Goal: Find specific page/section: Find specific page/section

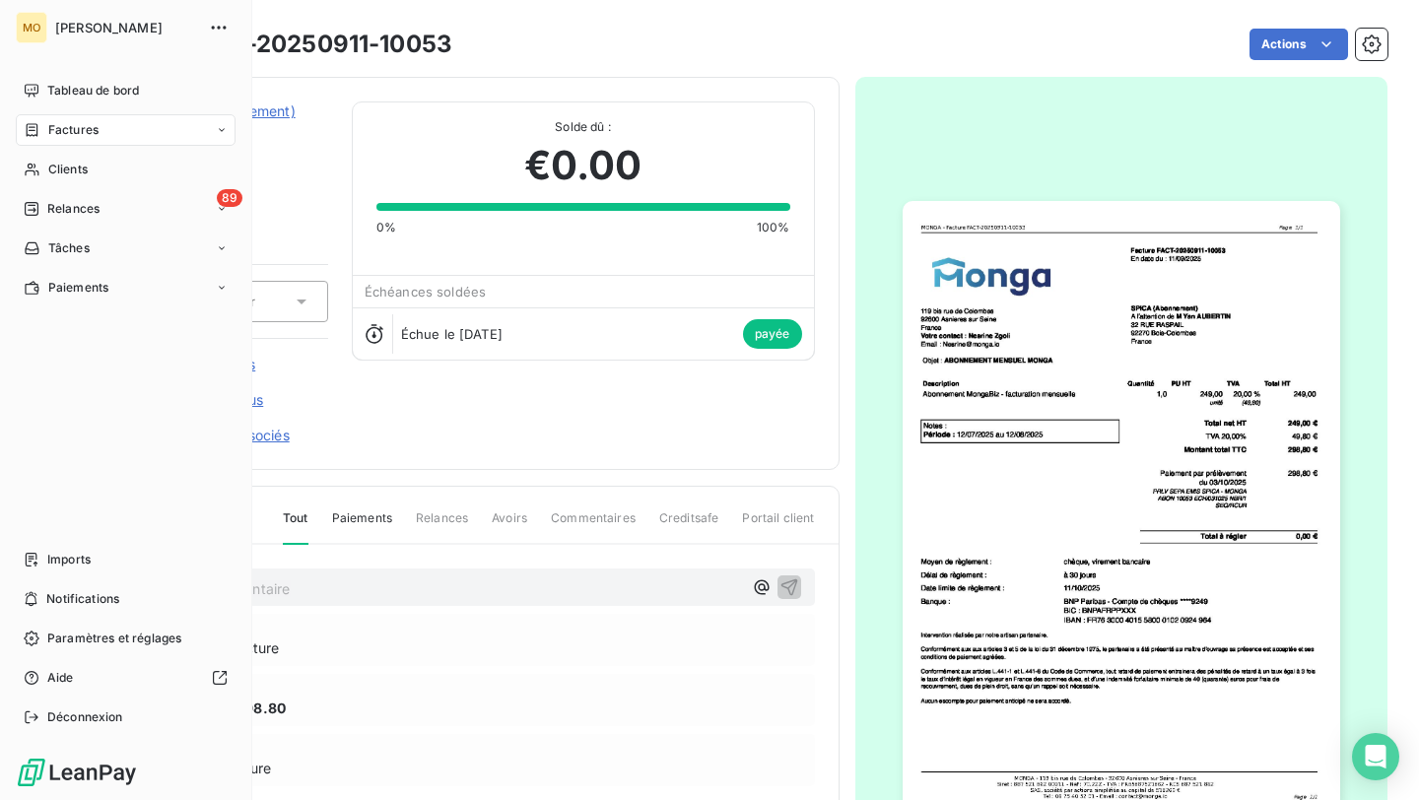
click at [60, 167] on span "Clients" at bounding box center [67, 170] width 39 height 18
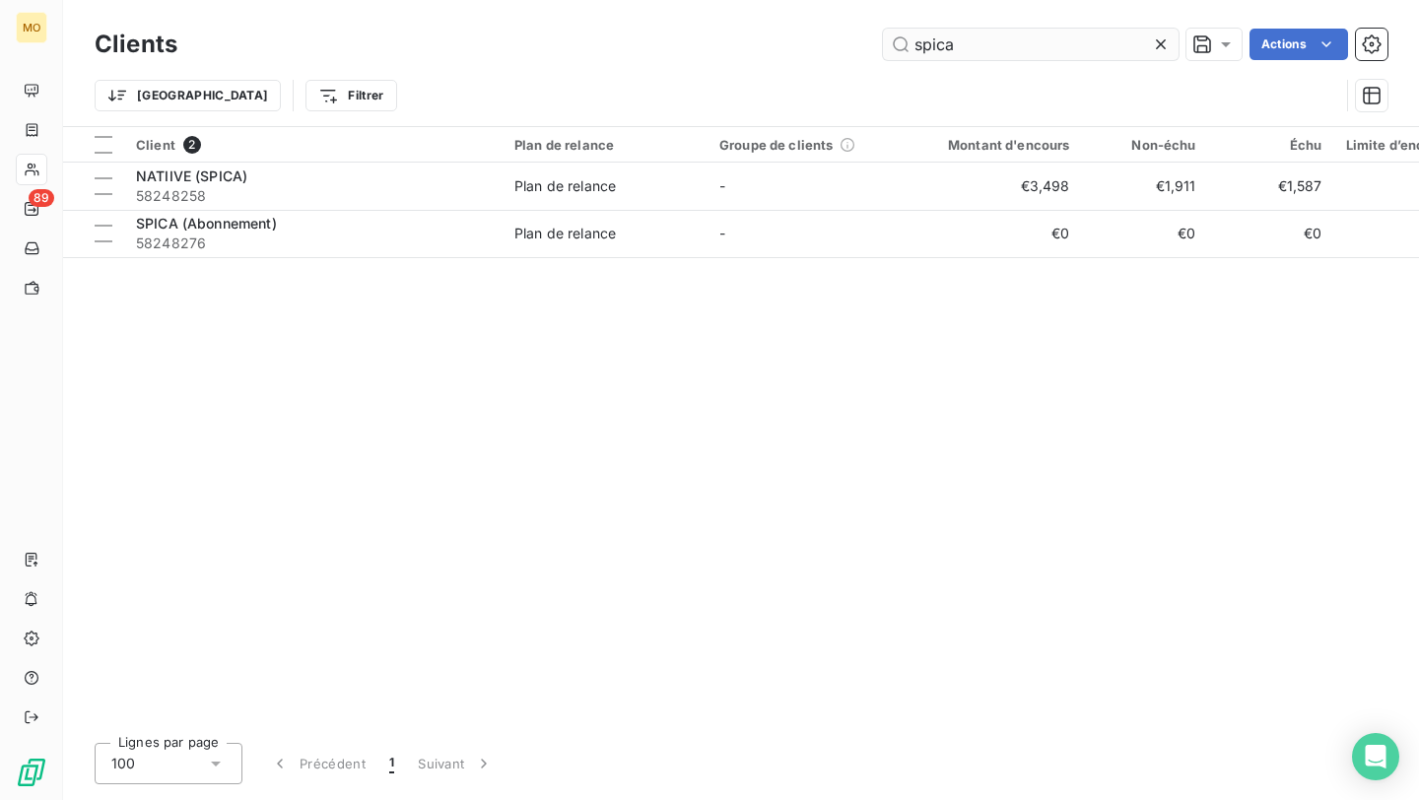
click at [961, 48] on input "spica" at bounding box center [1031, 45] width 296 height 32
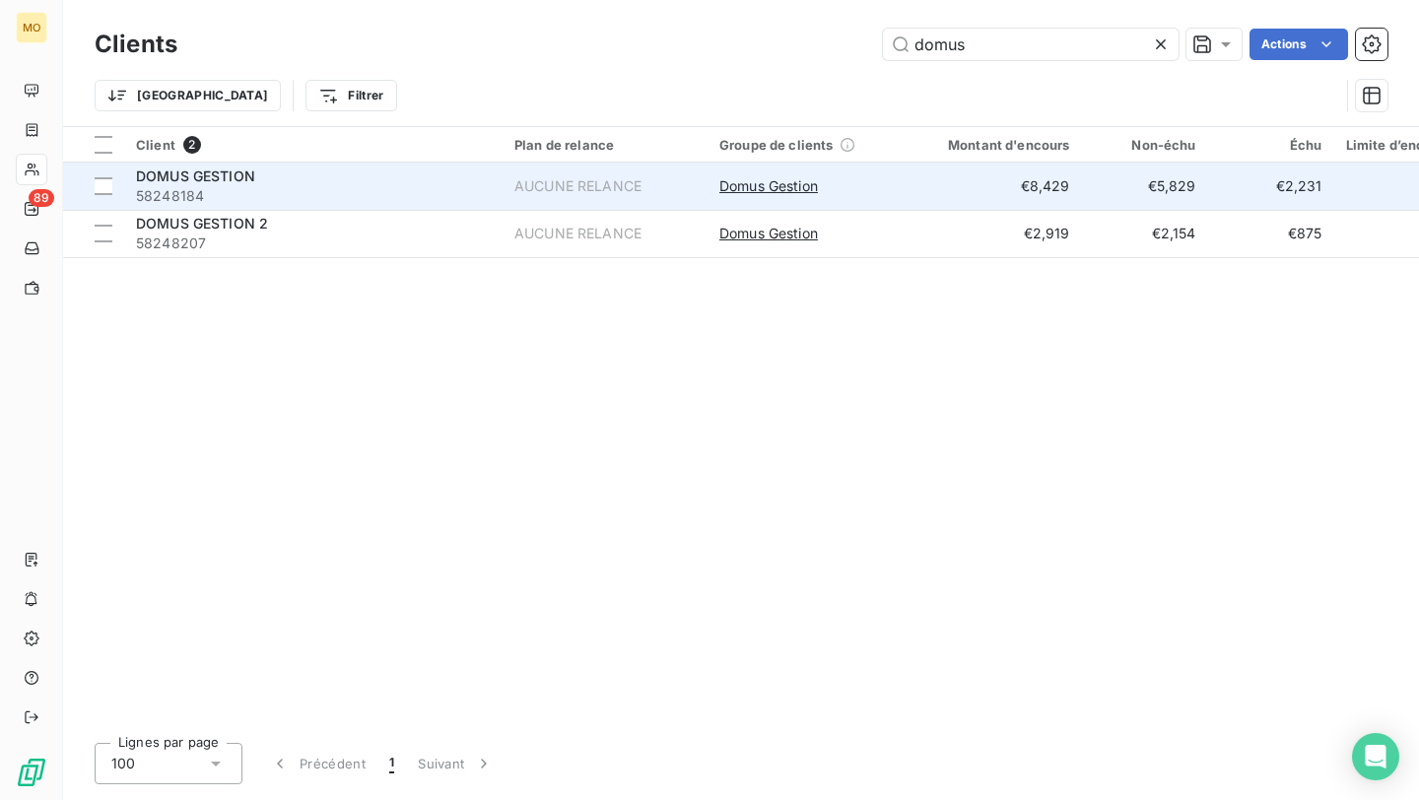
type input "domus"
click at [415, 197] on span "58248184" at bounding box center [313, 196] width 355 height 20
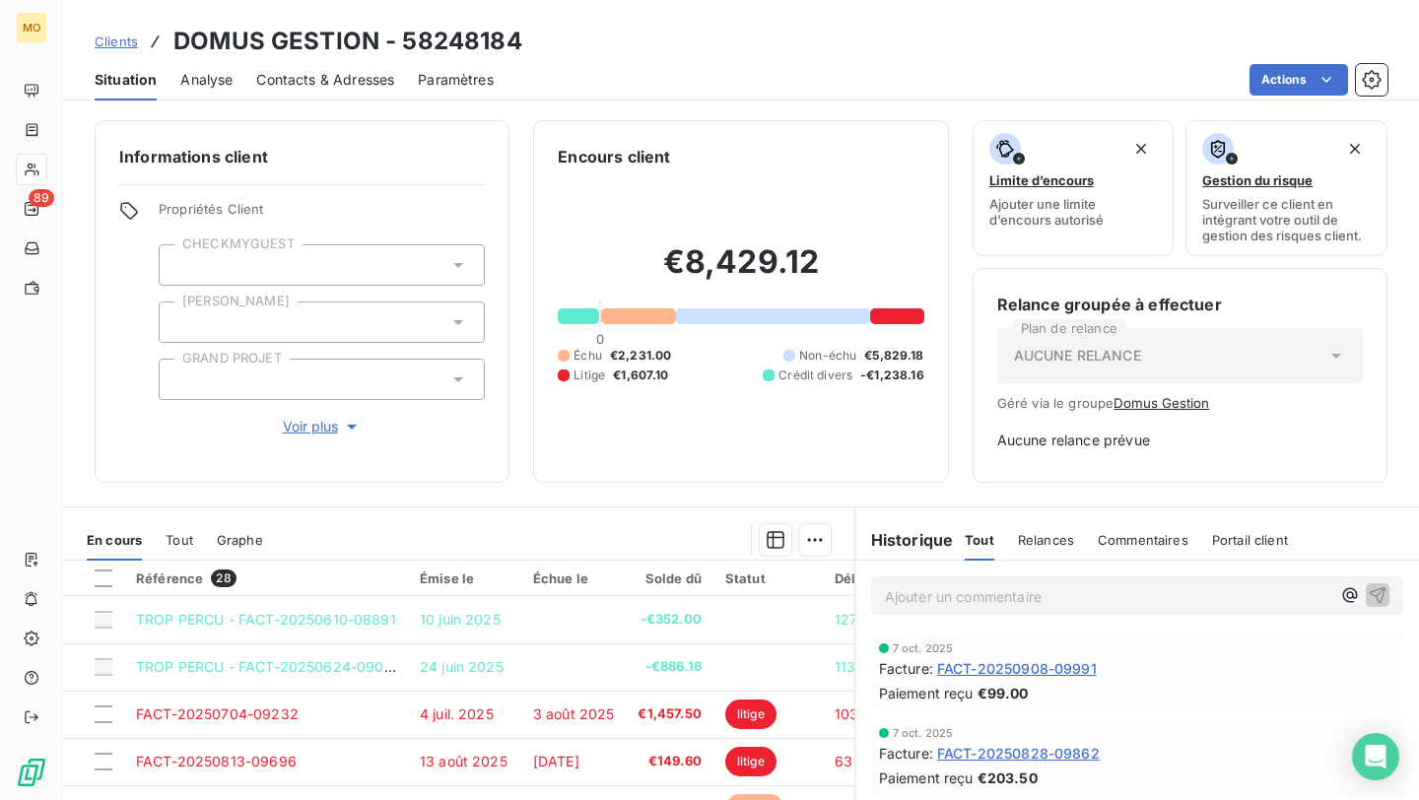
click at [353, 91] on div "Contacts & Adresses" at bounding box center [325, 79] width 138 height 41
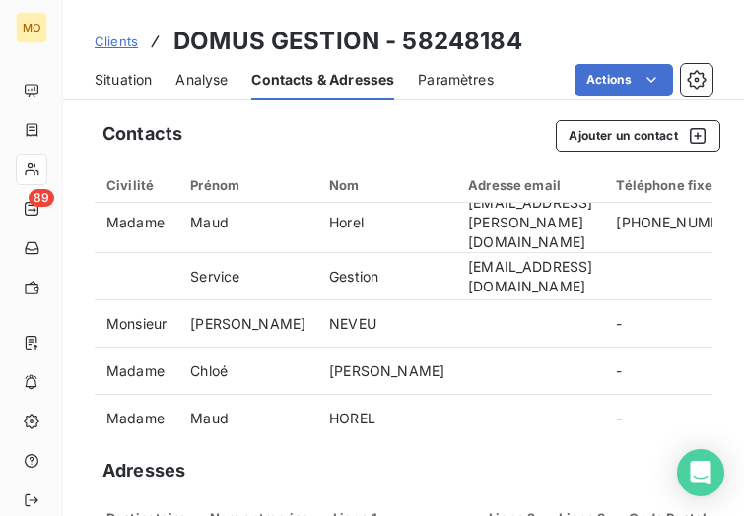
scroll to position [236, 0]
